Goal: Task Accomplishment & Management: Manage account settings

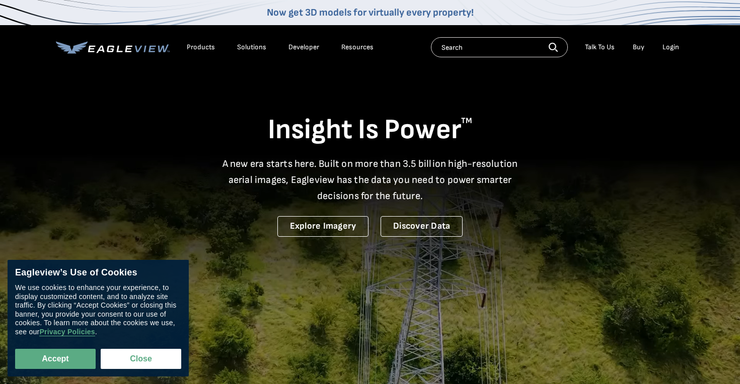
click at [677, 47] on div "Login" at bounding box center [670, 47] width 17 height 9
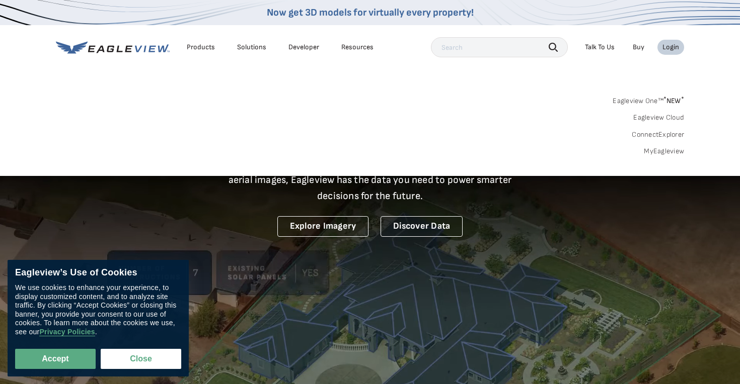
click at [675, 117] on link "Eagleview Cloud" at bounding box center [658, 117] width 51 height 9
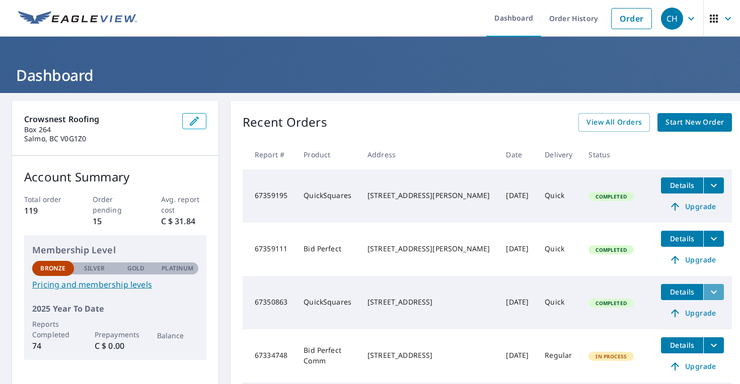
click at [707, 292] on icon "filesDropdownBtn-67350863" at bounding box center [713, 292] width 12 height 12
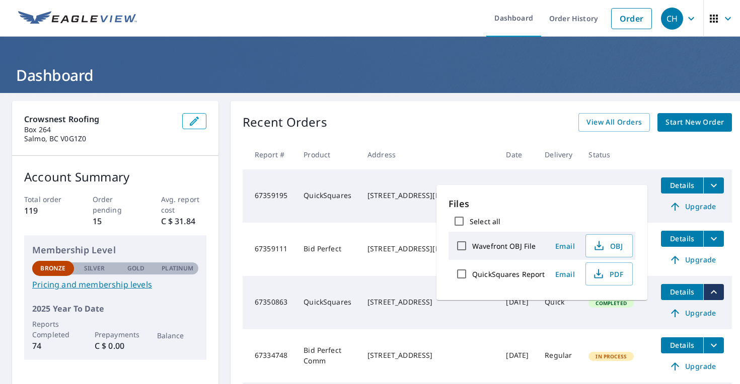
click at [324, 254] on td "Bid Perfect" at bounding box center [327, 249] width 64 height 53
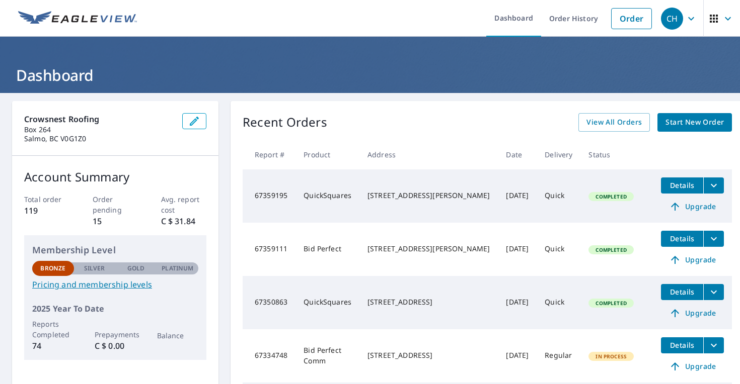
click at [710, 239] on icon "filesDropdownBtn-67359111" at bounding box center [713, 239] width 6 height 4
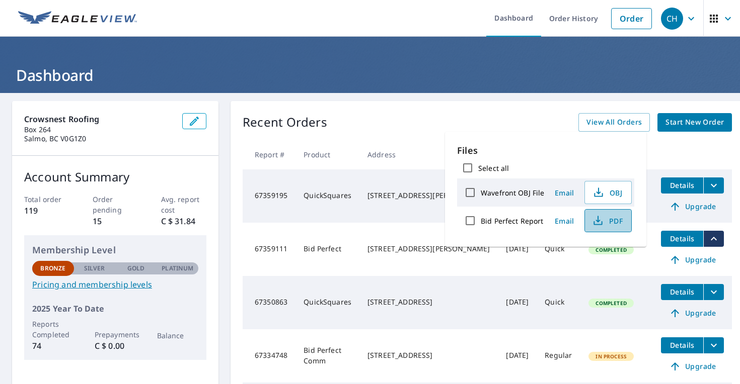
click at [614, 214] on button "PDF" at bounding box center [607, 220] width 47 height 23
click at [348, 255] on td "Bid Perfect" at bounding box center [327, 249] width 64 height 53
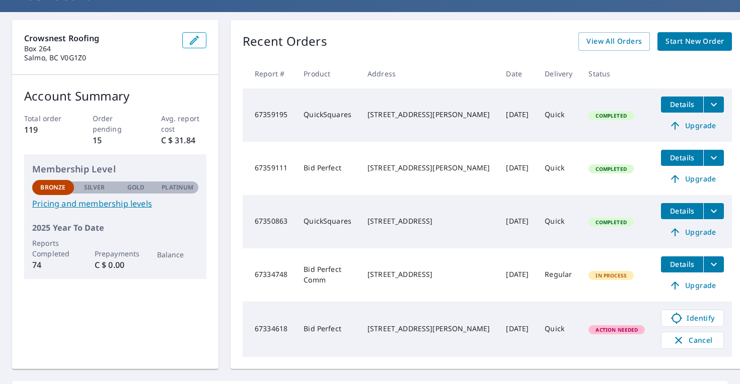
scroll to position [84, 0]
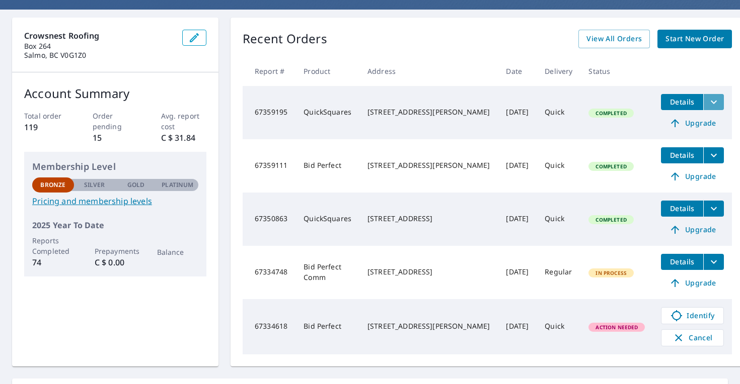
click at [703, 102] on button "filesDropdownBtn-67359195" at bounding box center [713, 102] width 21 height 16
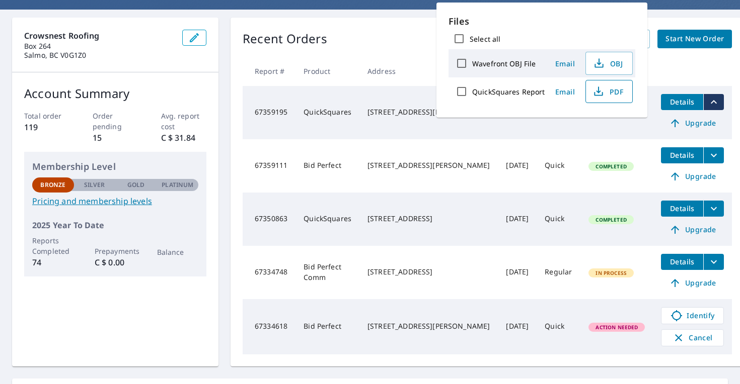
click at [603, 94] on span "PDF" at bounding box center [608, 92] width 32 height 12
click at [481, 171] on div "120 HIGH ST NELSON, BC V1L3Z4" at bounding box center [428, 165] width 122 height 10
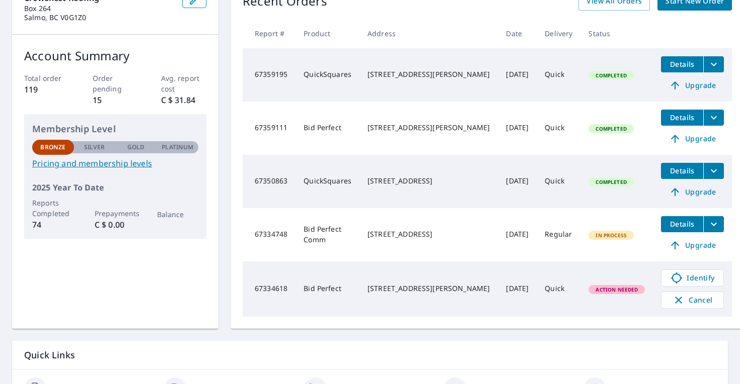
scroll to position [122, 0]
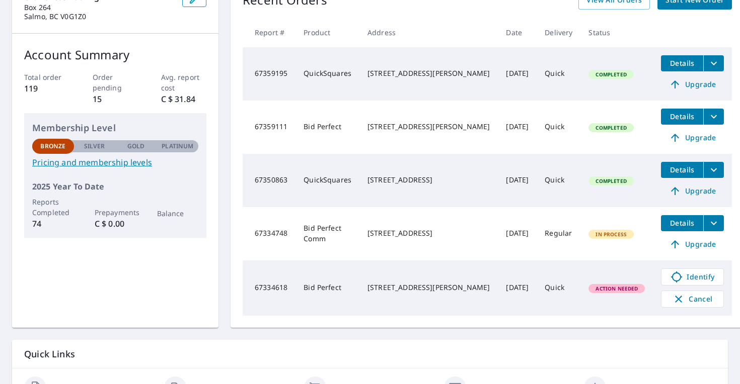
click at [706, 173] on button "filesDropdownBtn-67350863" at bounding box center [713, 170] width 21 height 16
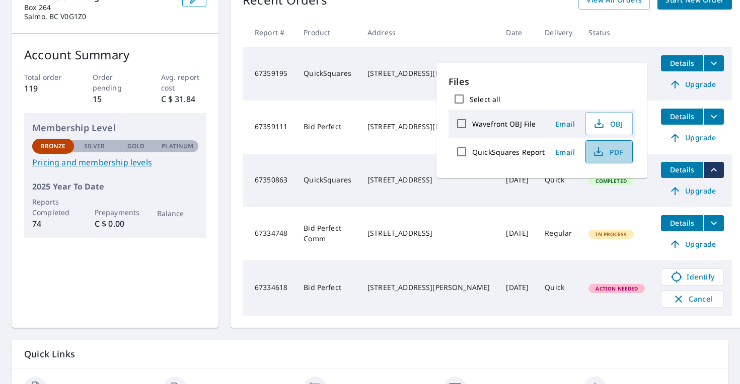
click at [595, 147] on icon "button" at bounding box center [598, 152] width 12 height 12
click at [378, 175] on div "274 2 AVE KOOTENAY BOUNDARY, BC V1R4V3" at bounding box center [428, 180] width 122 height 10
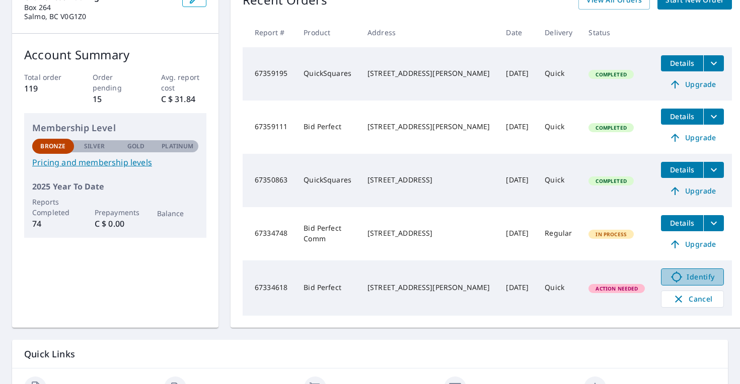
click at [671, 275] on icon at bounding box center [676, 277] width 11 height 11
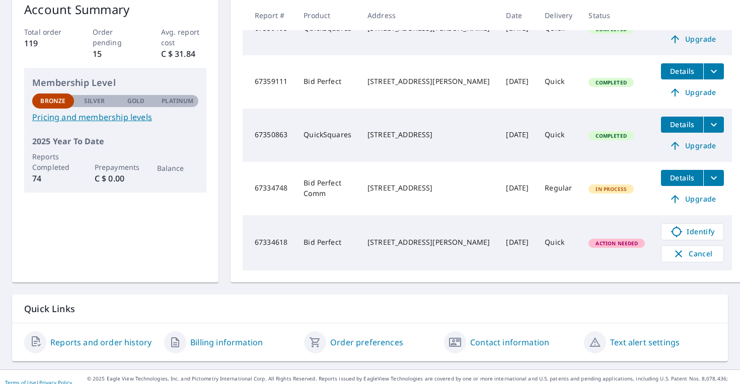
scroll to position [179, 0]
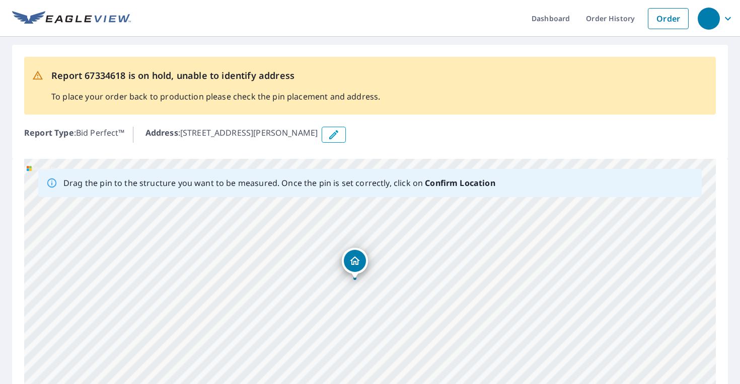
drag, startPoint x: 375, startPoint y: 297, endPoint x: 361, endPoint y: 263, distance: 37.2
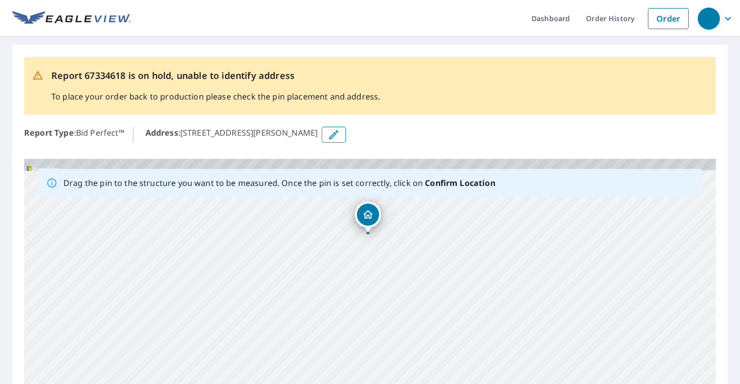
drag, startPoint x: 421, startPoint y: 309, endPoint x: 420, endPoint y: 244, distance: 64.9
click at [420, 244] on div "1990 DANIEL ST TRAIL, BC V1R4G9" at bounding box center [369, 316] width 691 height 315
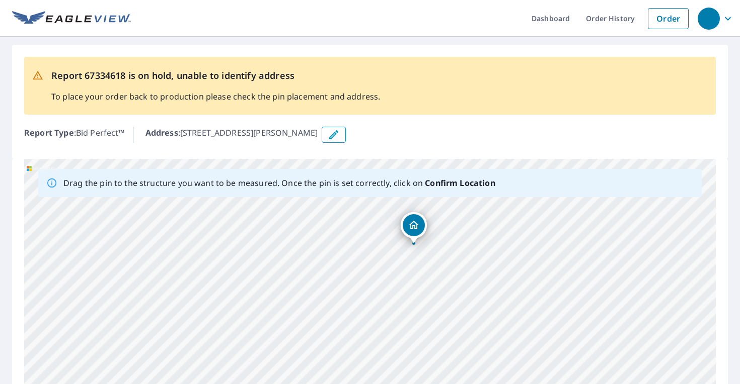
scroll to position [136, 0]
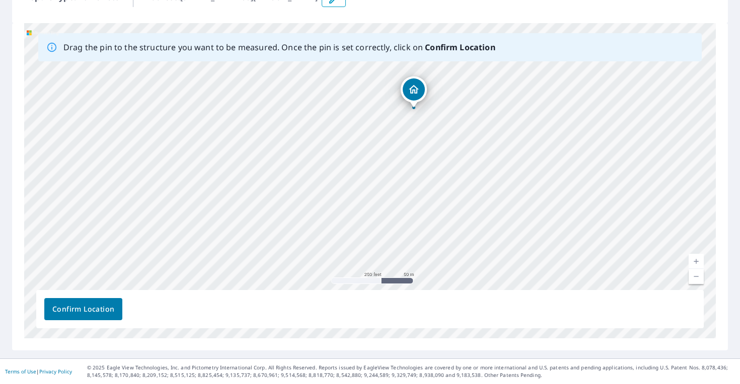
click at [110, 312] on span "Confirm Location" at bounding box center [83, 309] width 62 height 13
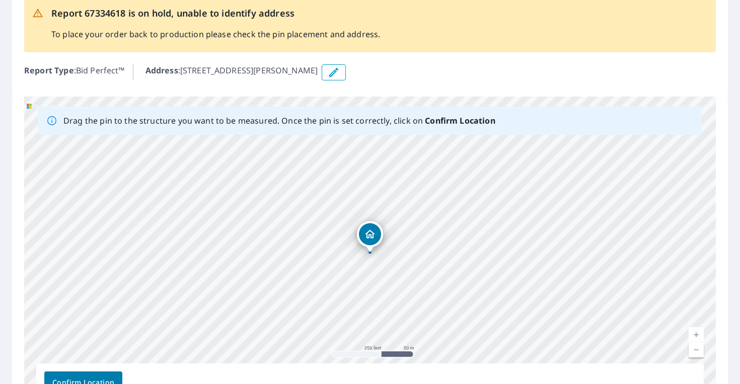
scroll to position [0, 0]
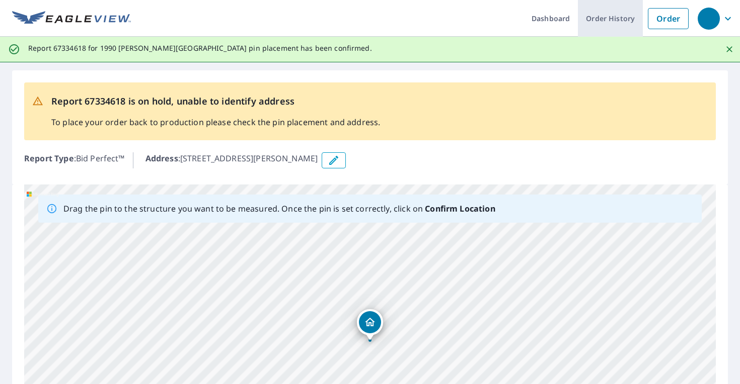
click at [600, 20] on link "Order History" at bounding box center [610, 18] width 65 height 37
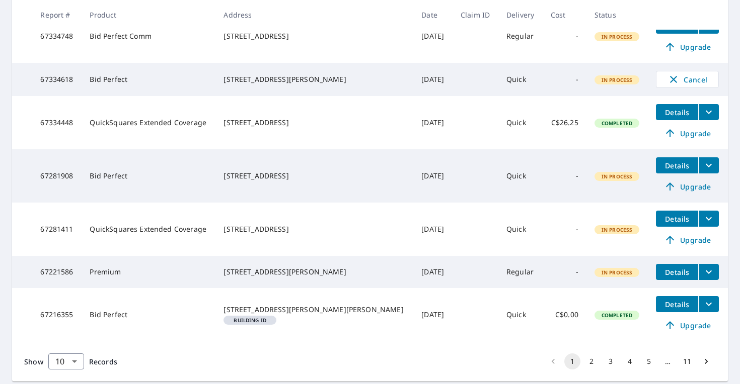
scroll to position [375, 0]
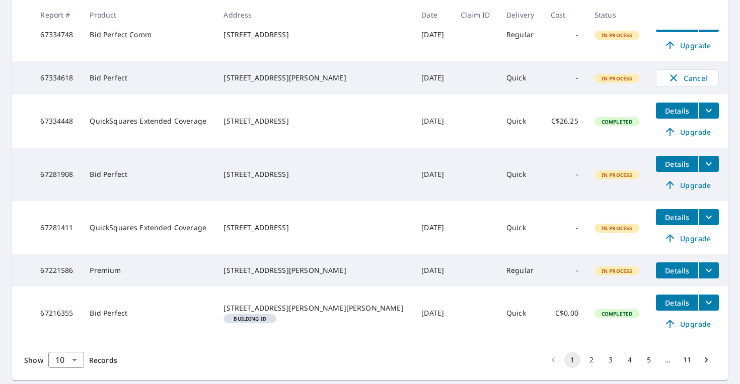
click at [707, 113] on icon "filesDropdownBtn-67334448" at bounding box center [708, 111] width 12 height 12
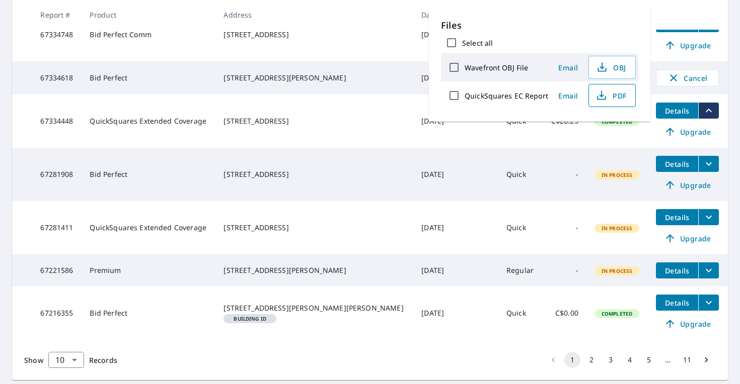
click at [608, 93] on span "PDF" at bounding box center [611, 96] width 32 height 12
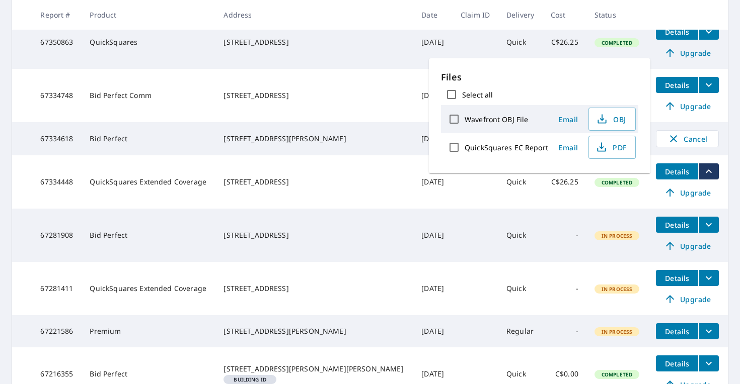
scroll to position [311, 0]
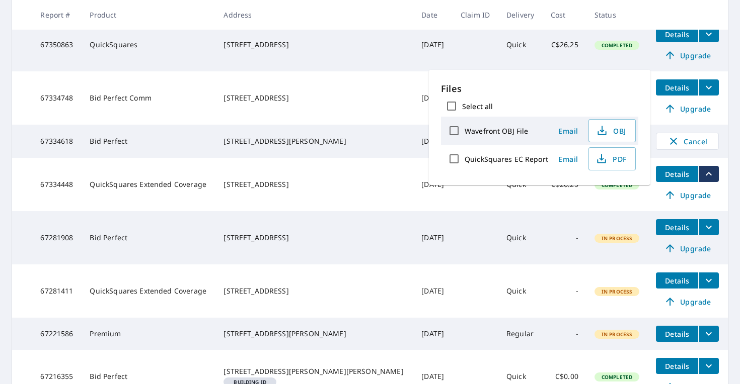
click at [567, 200] on td "C$26.25" at bounding box center [564, 184] width 44 height 53
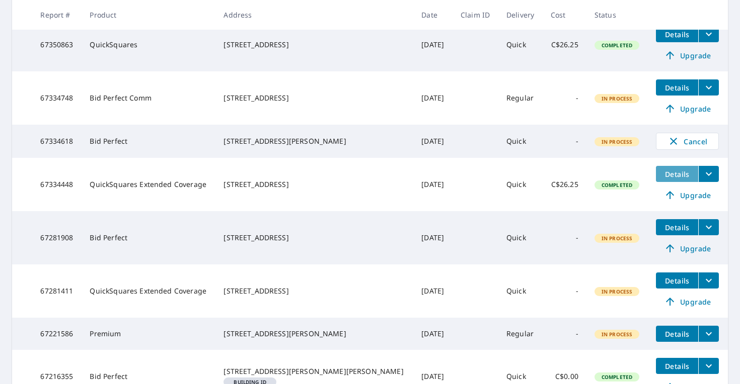
click at [675, 173] on span "Details" at bounding box center [677, 175] width 30 height 10
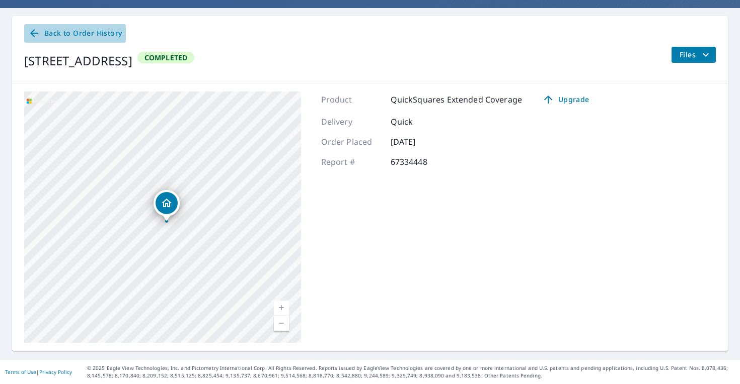
click at [90, 34] on span "Back to Order History" at bounding box center [75, 33] width 94 height 13
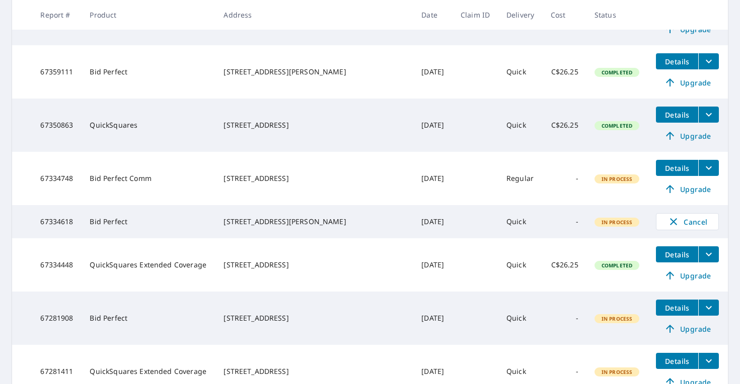
scroll to position [231, 0]
click at [704, 258] on icon "filesDropdownBtn-67334448" at bounding box center [708, 254] width 12 height 12
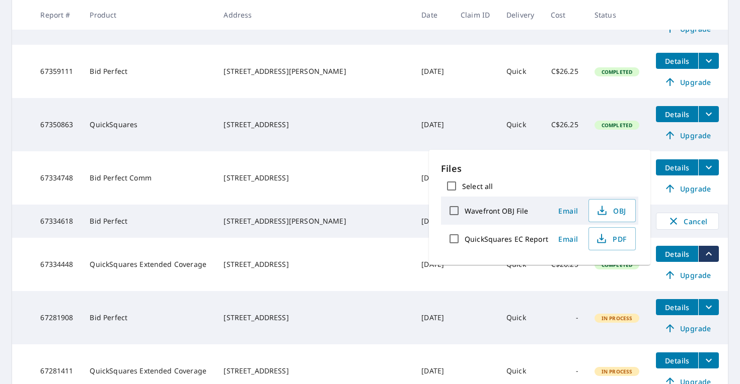
click at [136, 260] on td "QuickSquares Extended Coverage" at bounding box center [148, 264] width 134 height 53
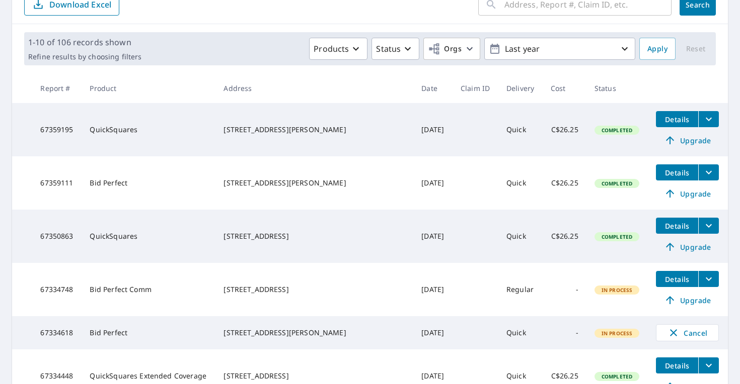
scroll to position [118, 0]
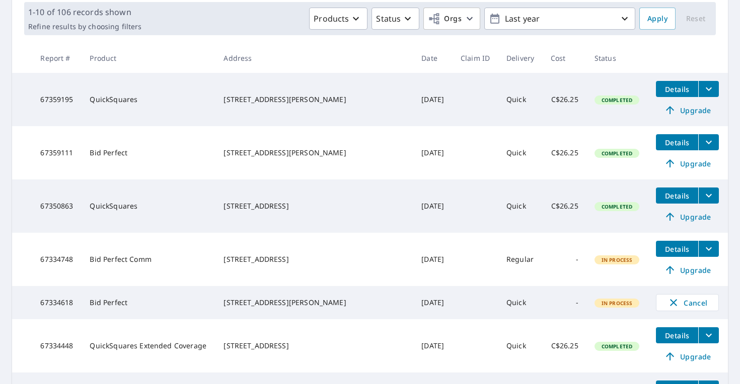
scroll to position [145, 0]
